Goal: Task Accomplishment & Management: Use online tool/utility

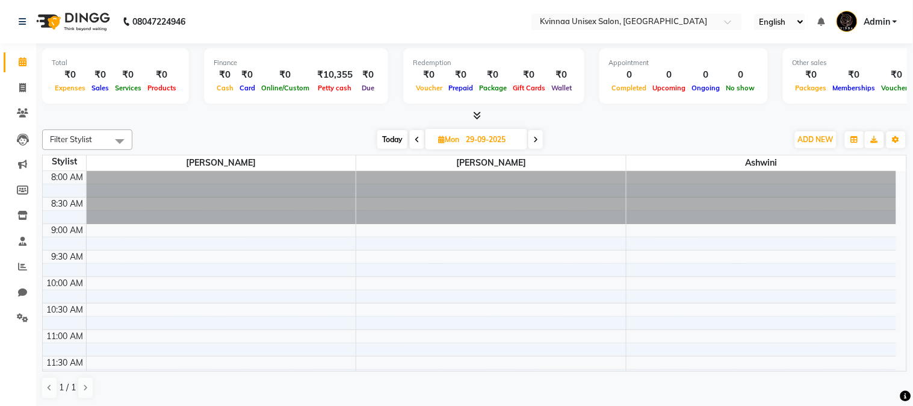
scroll to position [545, 0]
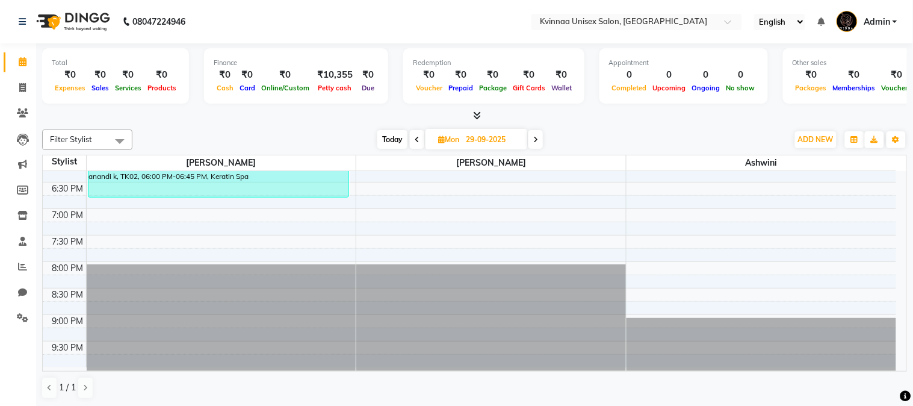
click at [438, 140] on icon at bounding box center [441, 139] width 7 height 8
select select "9"
select select "2025"
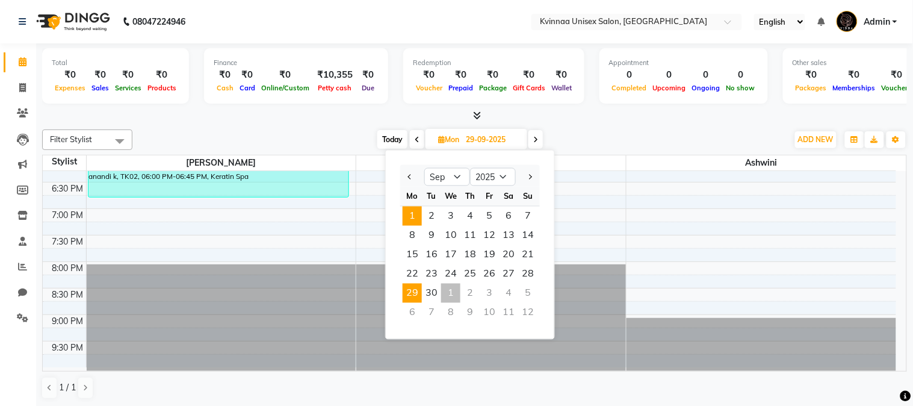
click at [415, 213] on span "1" at bounding box center [412, 215] width 19 height 19
type input "01-09-2025"
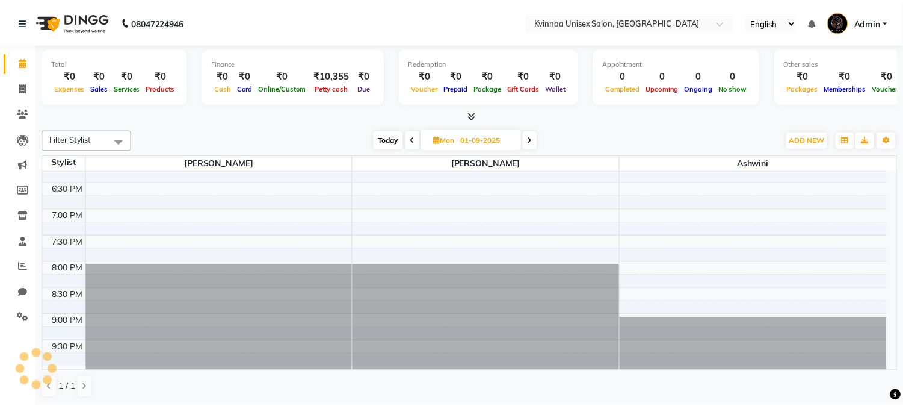
scroll to position [479, 0]
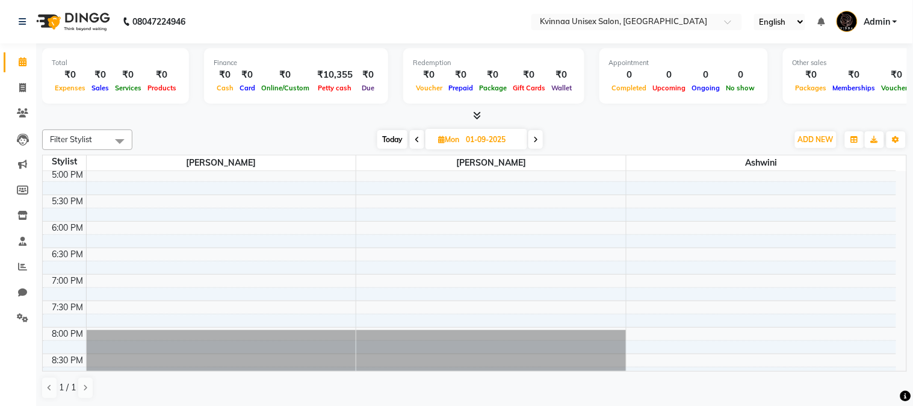
click at [443, 139] on span "Mon" at bounding box center [448, 139] width 27 height 9
select select "9"
select select "2025"
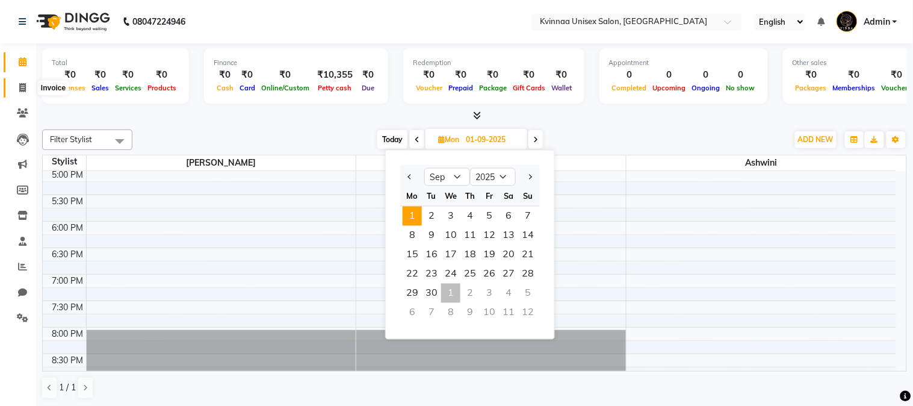
click at [19, 88] on icon at bounding box center [22, 87] width 7 height 9
select select "service"
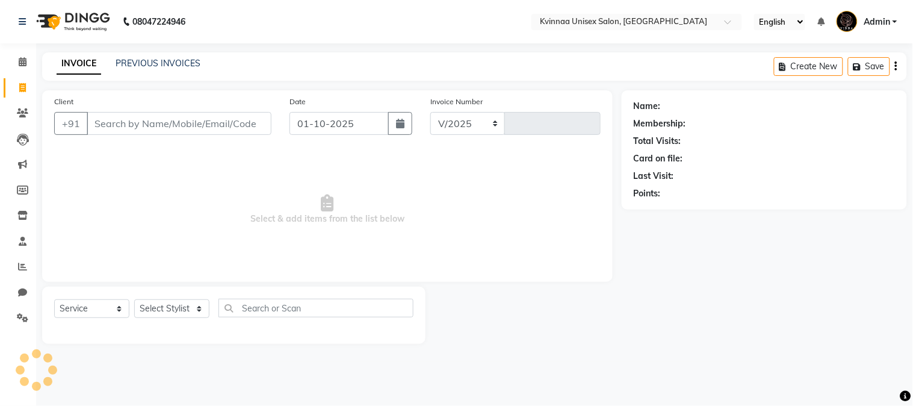
select select "147"
type input "0397"
click at [140, 117] on input "Client" at bounding box center [179, 123] width 185 height 23
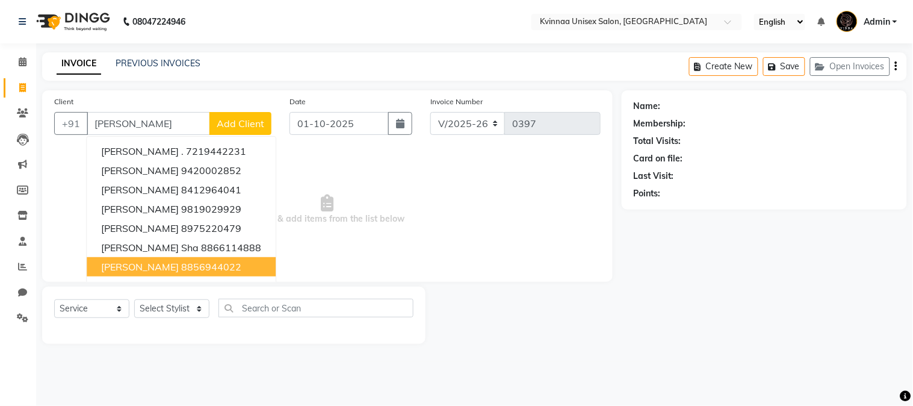
click at [223, 264] on ngb-highlight "8856944022" at bounding box center [211, 267] width 60 height 12
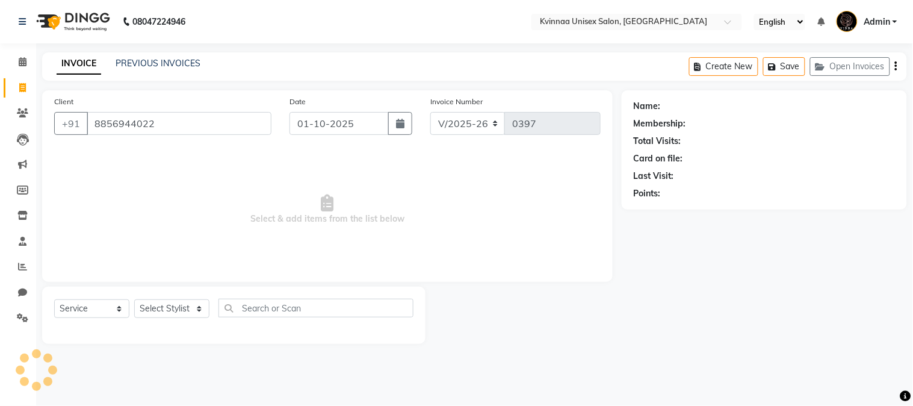
type input "8856944022"
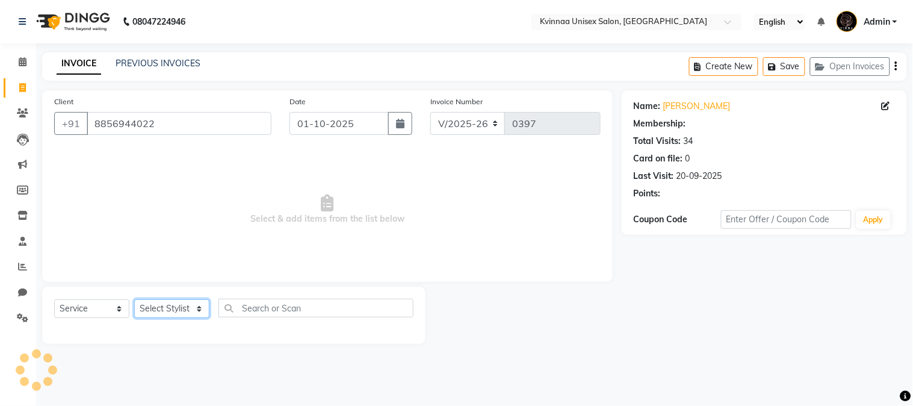
click at [167, 309] on select "Select Stylist Ashwini [PERSON_NAME] [PERSON_NAME]" at bounding box center [171, 308] width 75 height 19
click at [167, 312] on select "Select Stylist Ashwini [PERSON_NAME] [PERSON_NAME]" at bounding box center [171, 308] width 75 height 19
click at [169, 310] on select "Select Stylist Ashwini [PERSON_NAME] [PERSON_NAME]" at bounding box center [171, 308] width 75 height 19
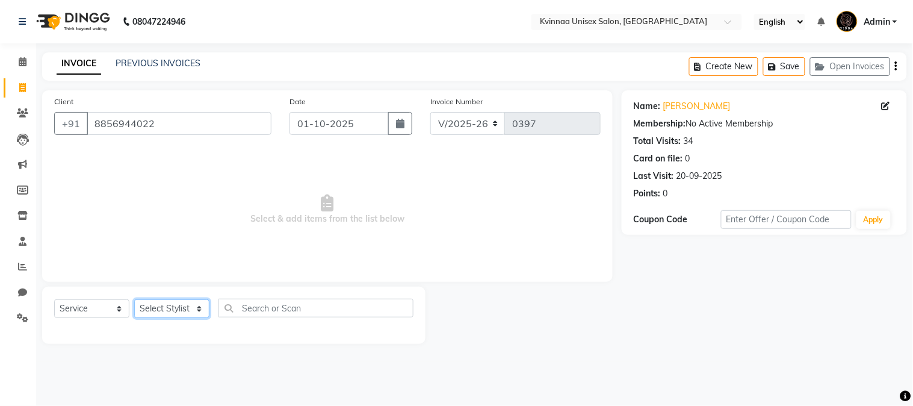
select select "8149"
click at [134, 300] on select "Select Stylist Ashwini [PERSON_NAME] [PERSON_NAME]" at bounding box center [171, 308] width 75 height 19
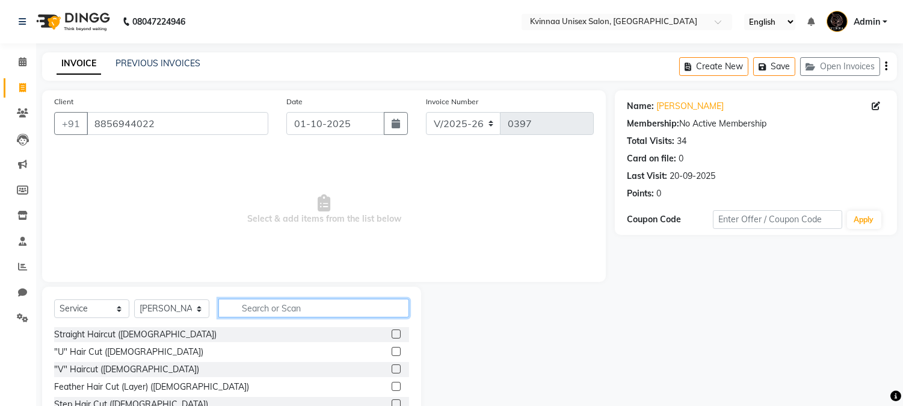
click at [263, 306] on input "text" at bounding box center [313, 308] width 191 height 19
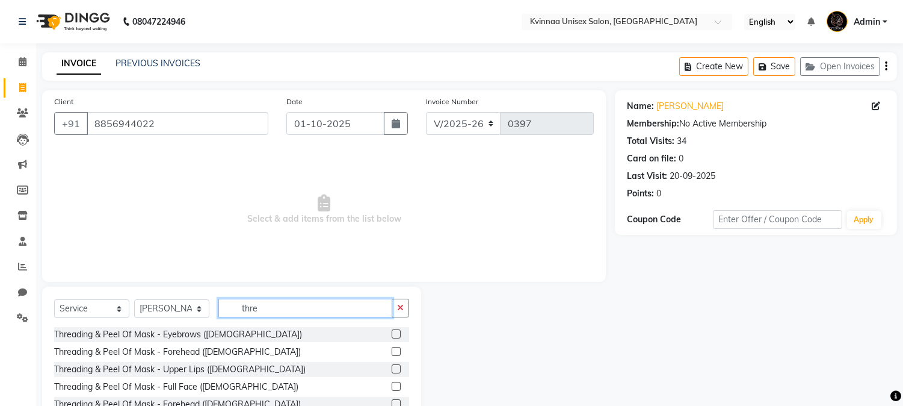
type input "thre"
click at [392, 331] on label at bounding box center [396, 333] width 9 height 9
click at [392, 331] on input "checkbox" at bounding box center [396, 334] width 8 height 8
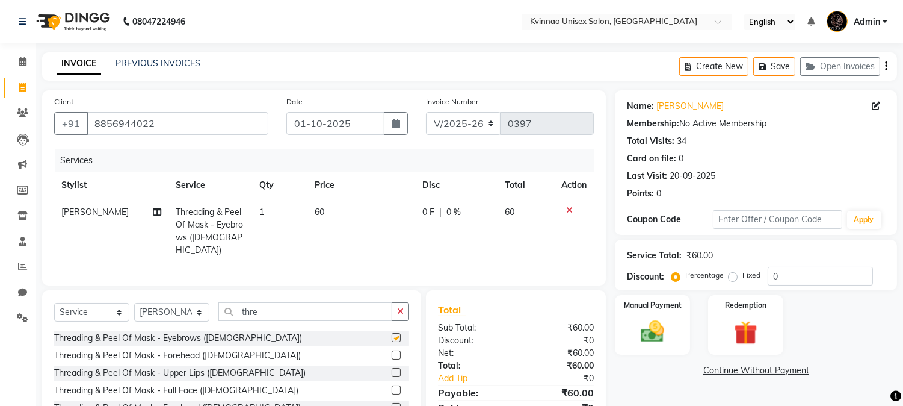
checkbox input "false"
click at [392, 368] on label at bounding box center [396, 372] width 9 height 9
click at [392, 369] on input "checkbox" at bounding box center [396, 373] width 8 height 8
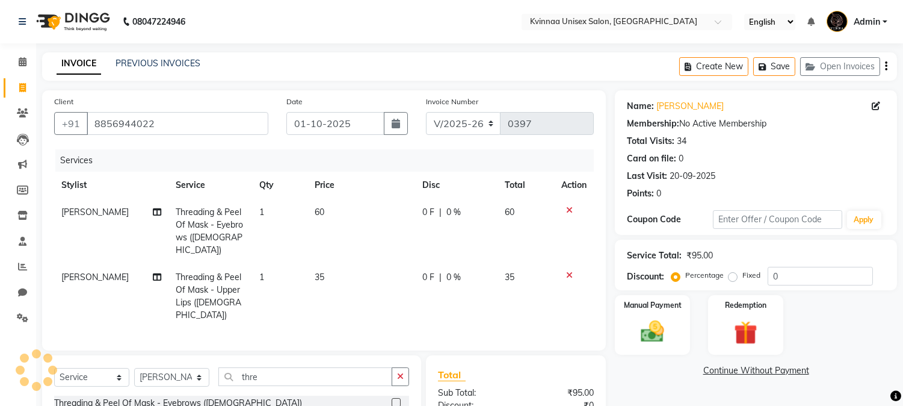
checkbox input "false"
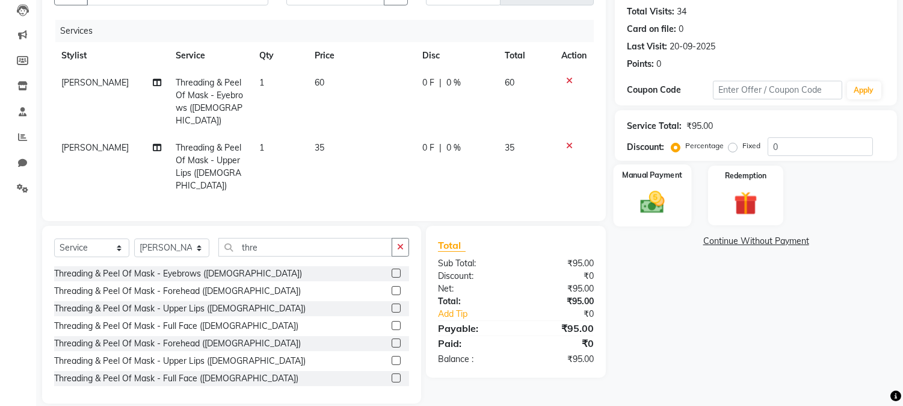
click at [656, 191] on img at bounding box center [653, 202] width 40 height 28
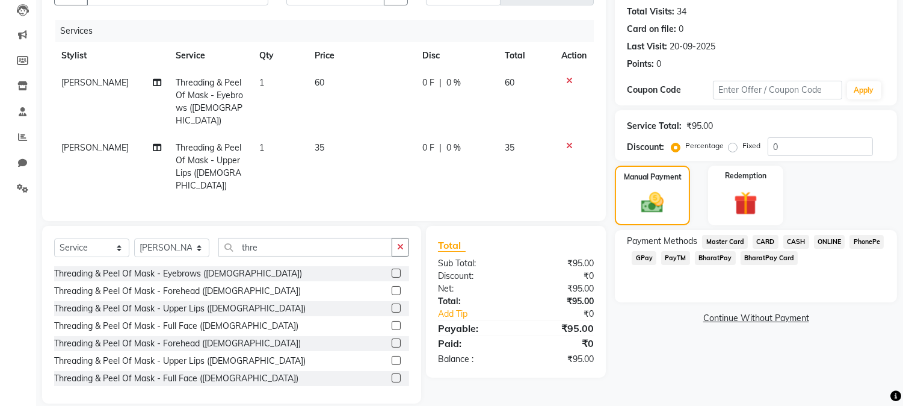
click at [643, 258] on span "GPay" at bounding box center [644, 258] width 25 height 14
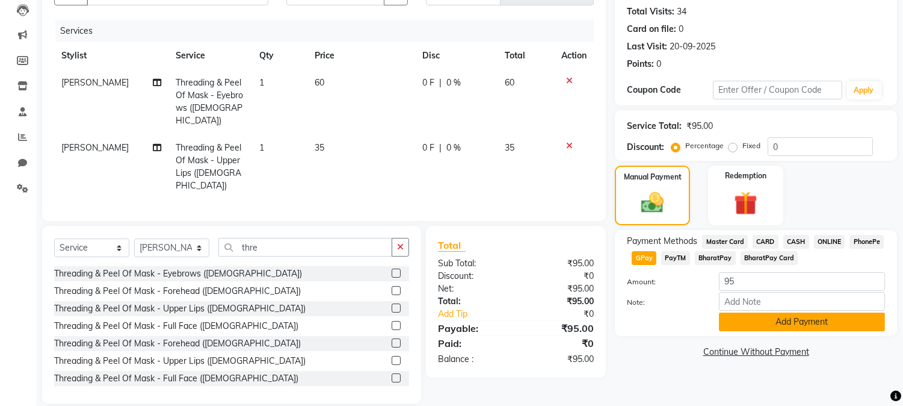
click at [801, 322] on button "Add Payment" at bounding box center [802, 321] width 166 height 19
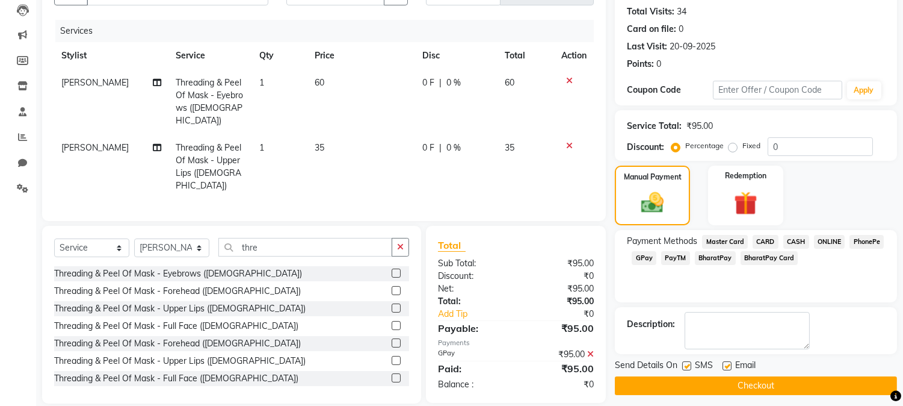
click at [876, 244] on span "PhonePe" at bounding box center [867, 242] width 34 height 14
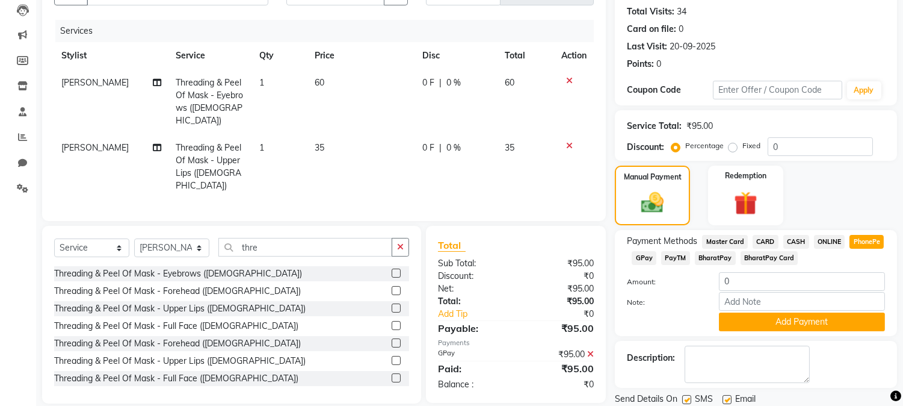
scroll to position [170, 0]
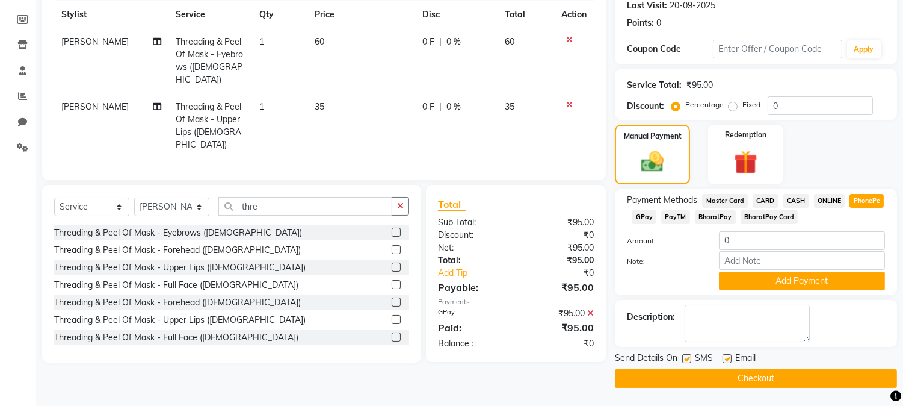
click at [774, 377] on button "Checkout" at bounding box center [756, 378] width 282 height 19
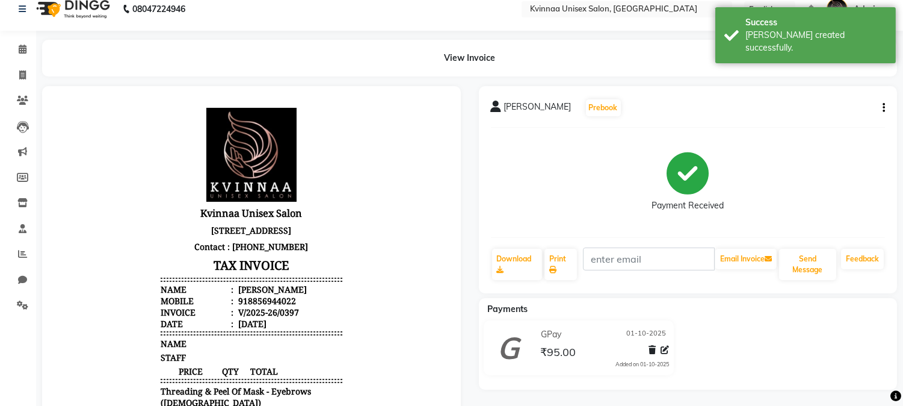
scroll to position [14, 0]
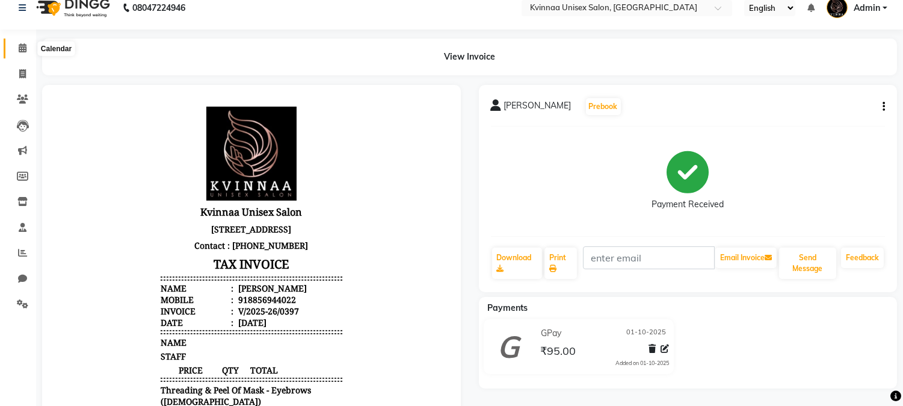
click at [20, 52] on icon at bounding box center [23, 47] width 8 height 9
